Goal: Task Accomplishment & Management: Manage account settings

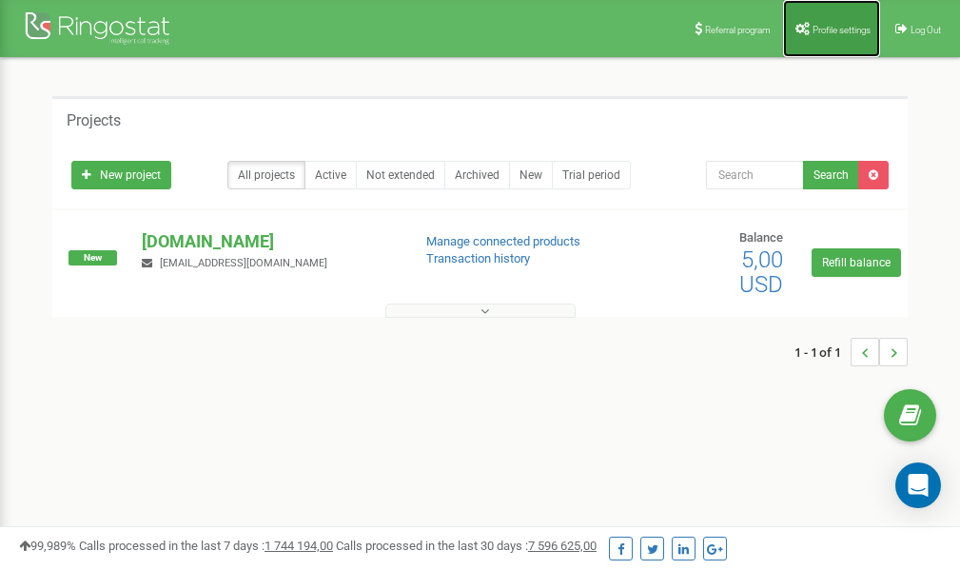
click at [838, 37] on link "Profile settings" at bounding box center [831, 28] width 97 height 57
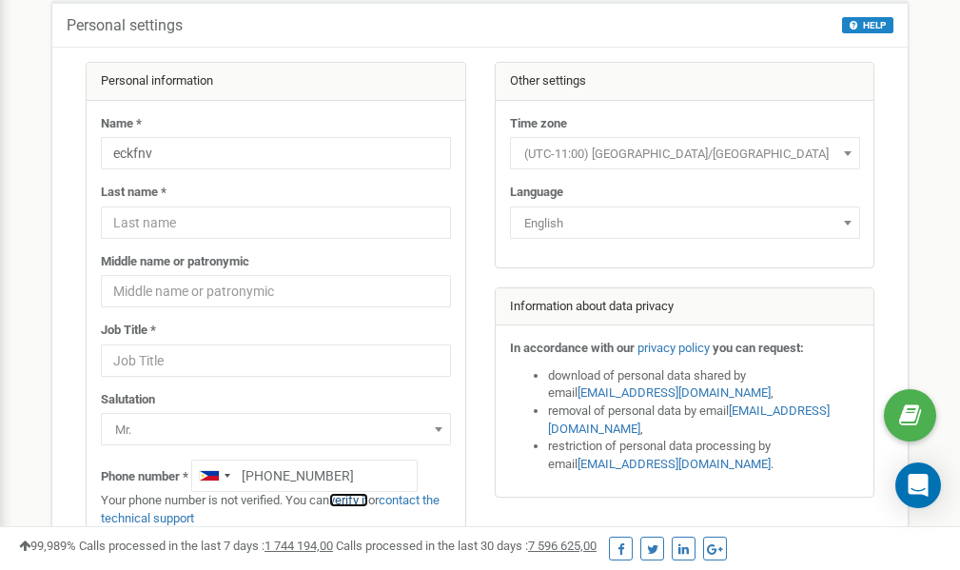
click at [360, 500] on link "verify it" at bounding box center [348, 500] width 39 height 14
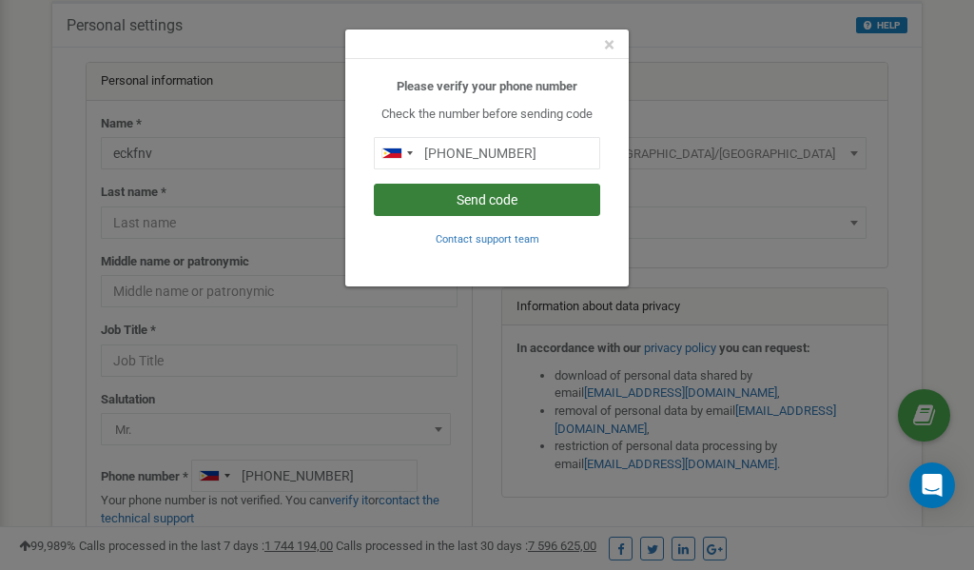
click at [459, 200] on button "Send code" at bounding box center [487, 200] width 226 height 32
